Goal: Use online tool/utility: Use online tool/utility

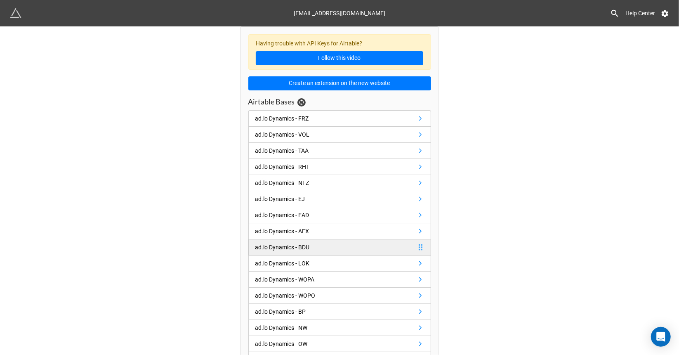
click at [310, 243] on div "ad.lo Dynamics - BDU" at bounding box center [285, 247] width 58 height 9
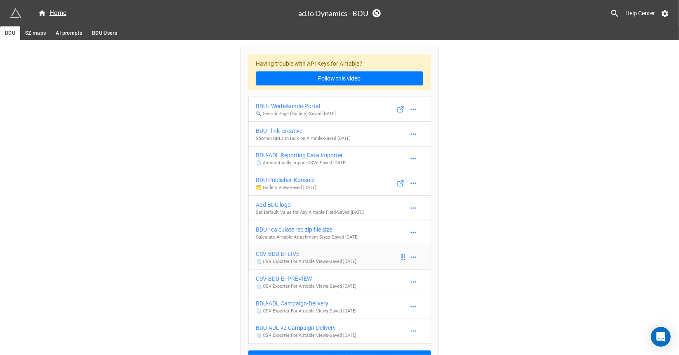
click at [294, 253] on div "CSV-BDU-EI-LIVE" at bounding box center [306, 253] width 101 height 9
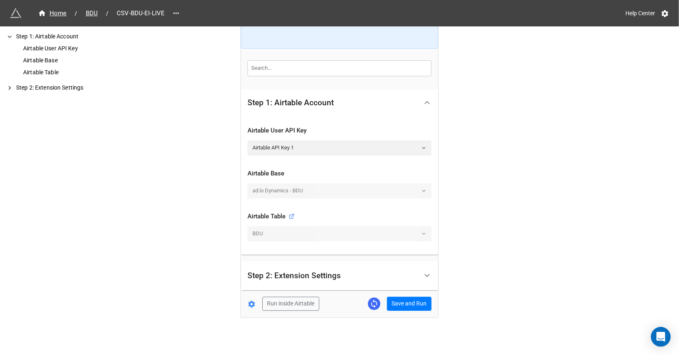
scroll to position [106, 0]
click at [406, 300] on button "Save and Run" at bounding box center [409, 303] width 45 height 14
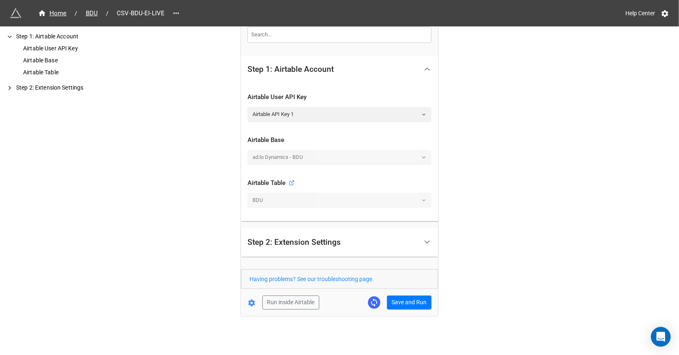
scroll to position [0, 0]
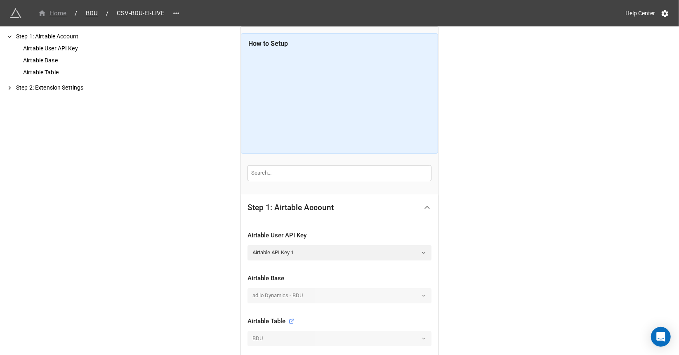
click at [53, 12] on div "Home" at bounding box center [52, 13] width 29 height 9
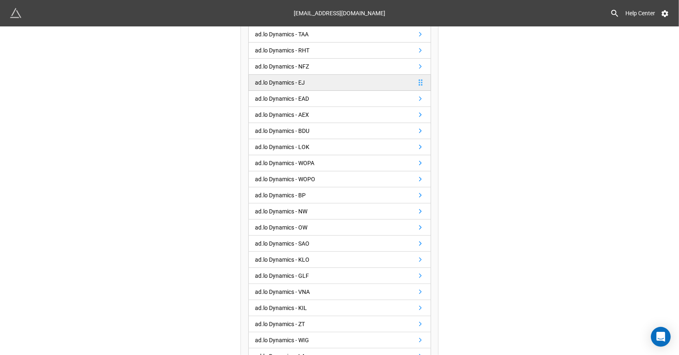
scroll to position [124, 0]
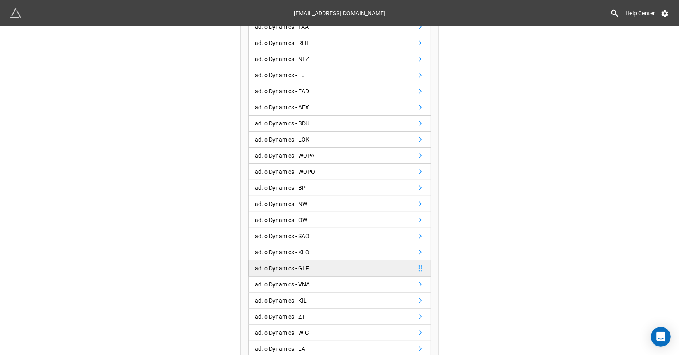
click at [322, 265] on link "ad.lo Dynamics - GLF" at bounding box center [339, 268] width 183 height 16
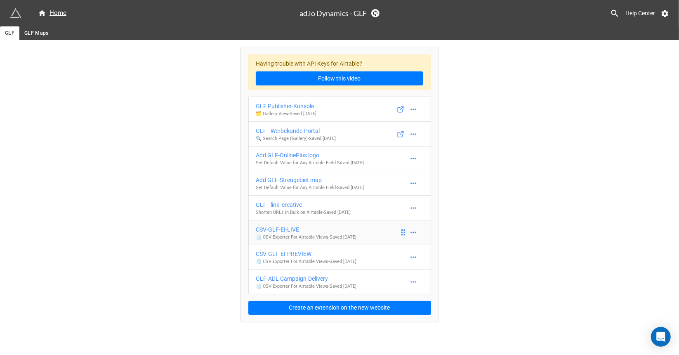
click at [303, 227] on div "CSV-GLF-EI-LIVE" at bounding box center [306, 229] width 101 height 9
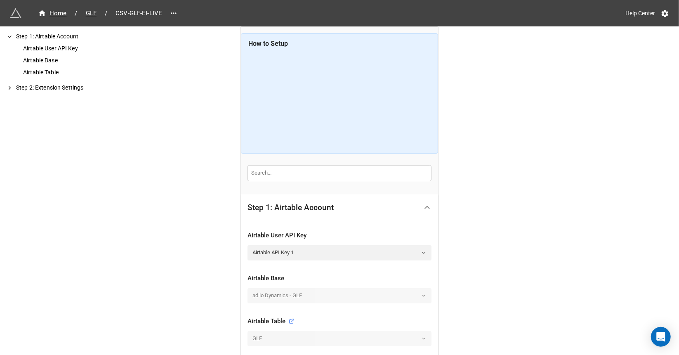
scroll to position [106, 0]
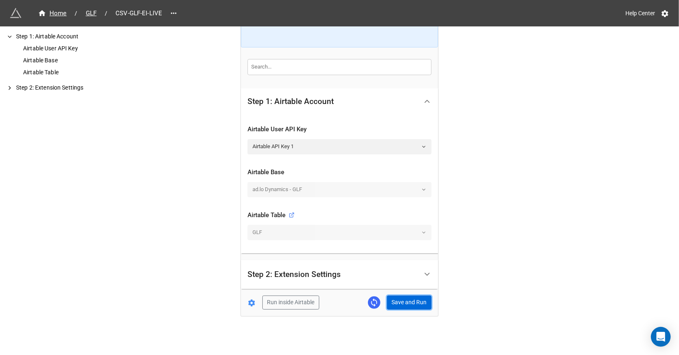
click at [417, 301] on button "Save and Run" at bounding box center [409, 303] width 45 height 14
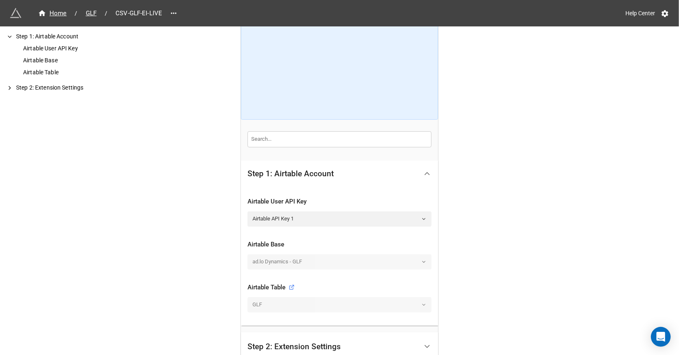
scroll to position [0, 0]
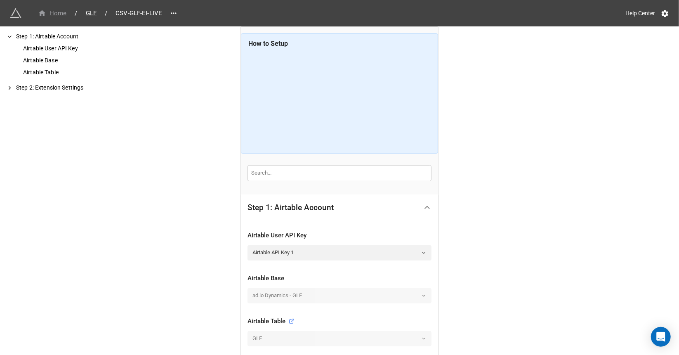
click at [53, 13] on div "Home" at bounding box center [52, 13] width 29 height 9
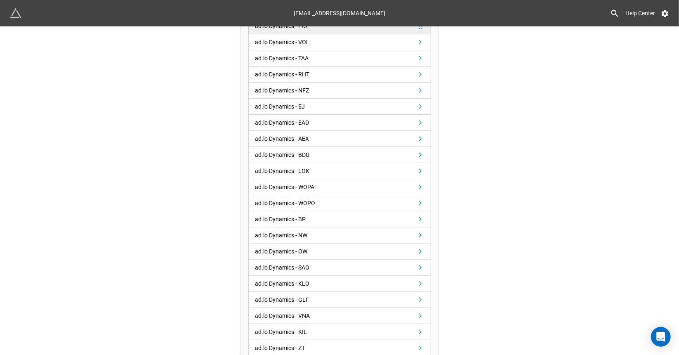
scroll to position [124, 0]
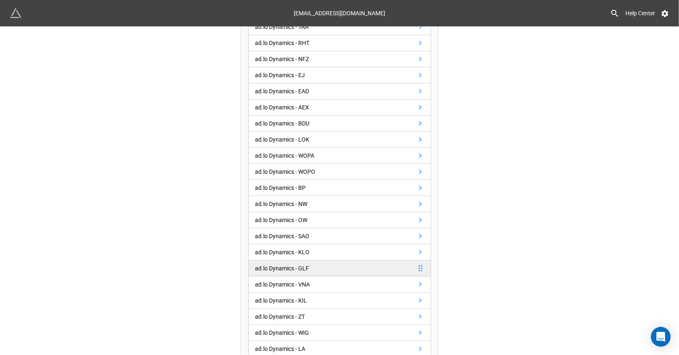
click at [326, 266] on link "ad.lo Dynamics - GLF" at bounding box center [339, 268] width 183 height 16
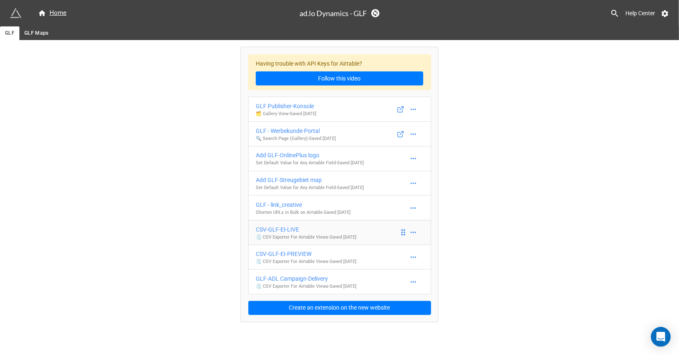
click at [329, 227] on div "CSV-GLF-EI-LIVE" at bounding box center [306, 229] width 101 height 9
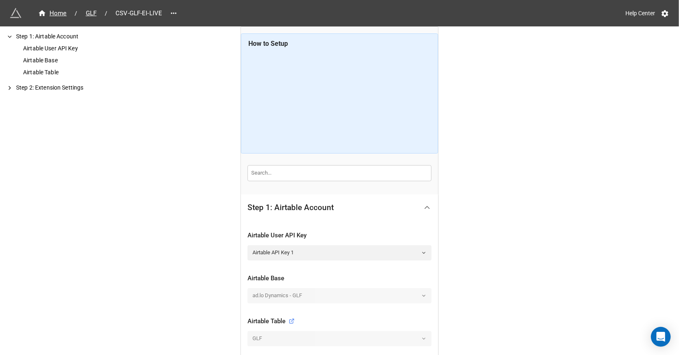
scroll to position [106, 0]
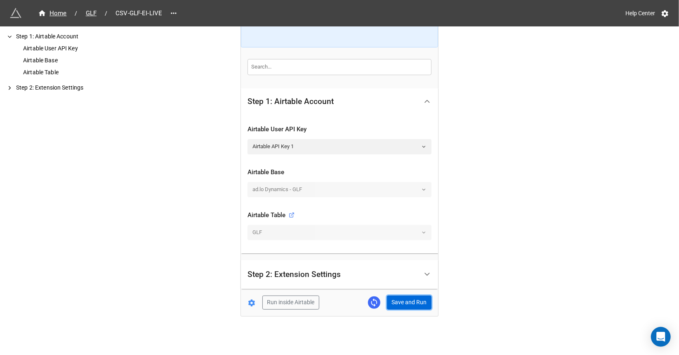
click at [408, 300] on button "Save and Run" at bounding box center [409, 303] width 45 height 14
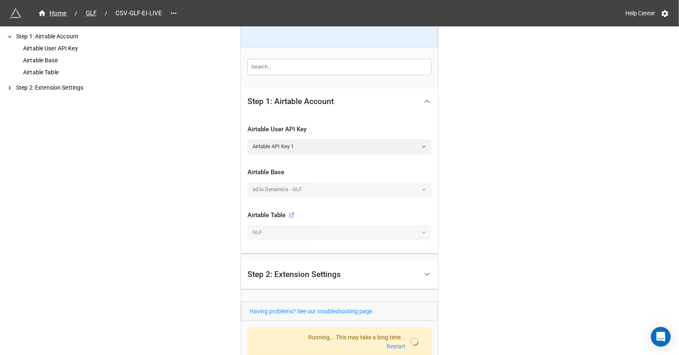
scroll to position [138, 0]
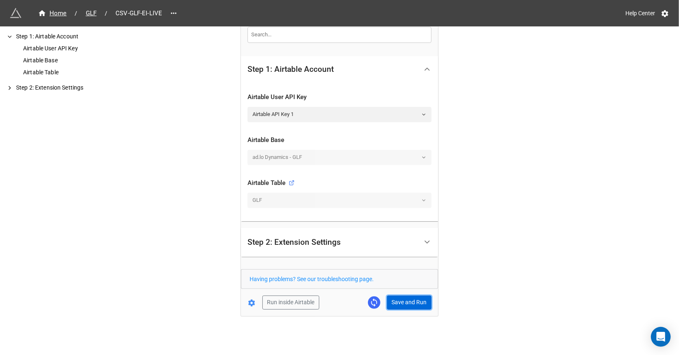
click at [416, 300] on button "Save and Run" at bounding box center [409, 303] width 45 height 14
